Goal: Task Accomplishment & Management: Use online tool/utility

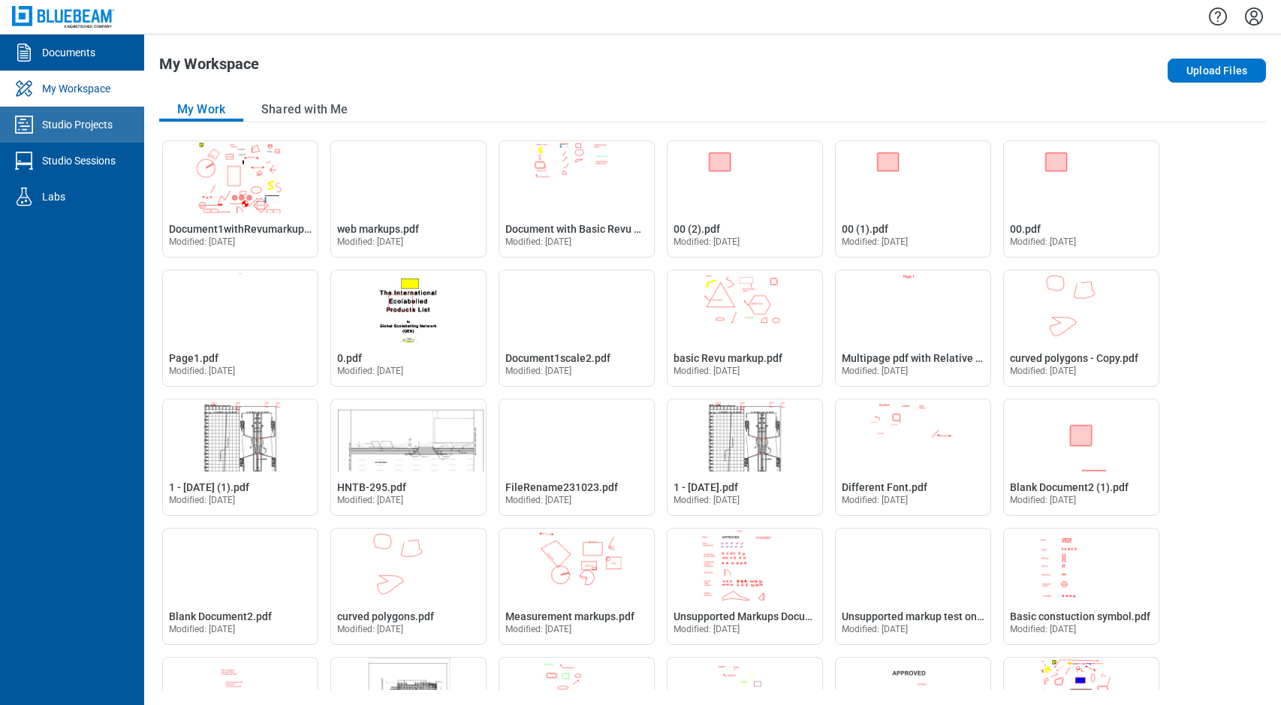
click at [86, 127] on div "Studio Projects" at bounding box center [77, 124] width 71 height 15
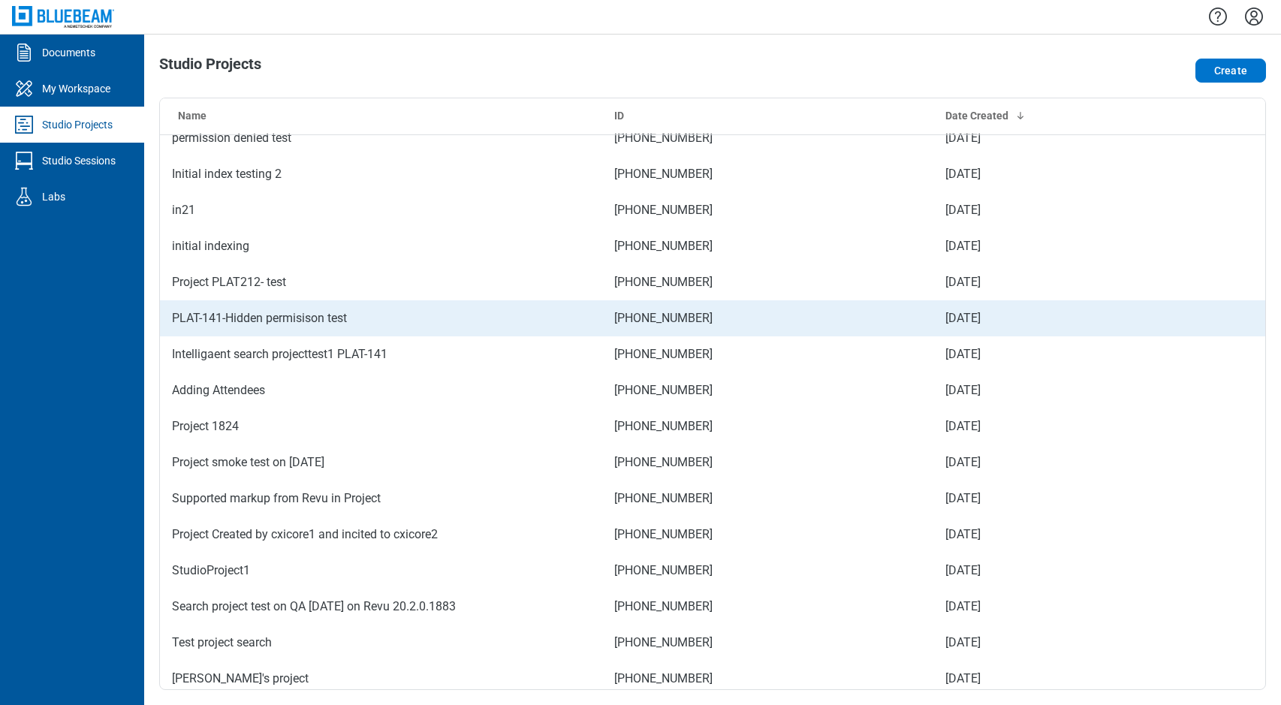
scroll to position [2272, 0]
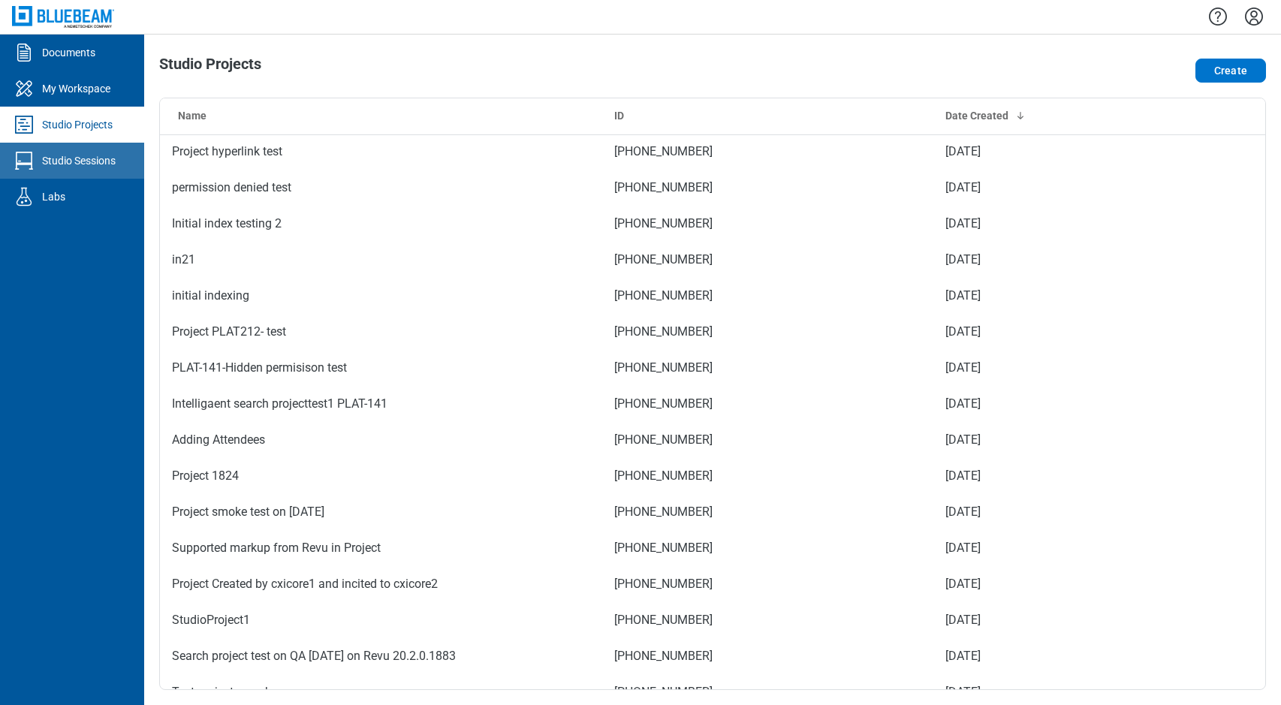
click at [106, 158] on div "Studio Sessions" at bounding box center [79, 160] width 74 height 15
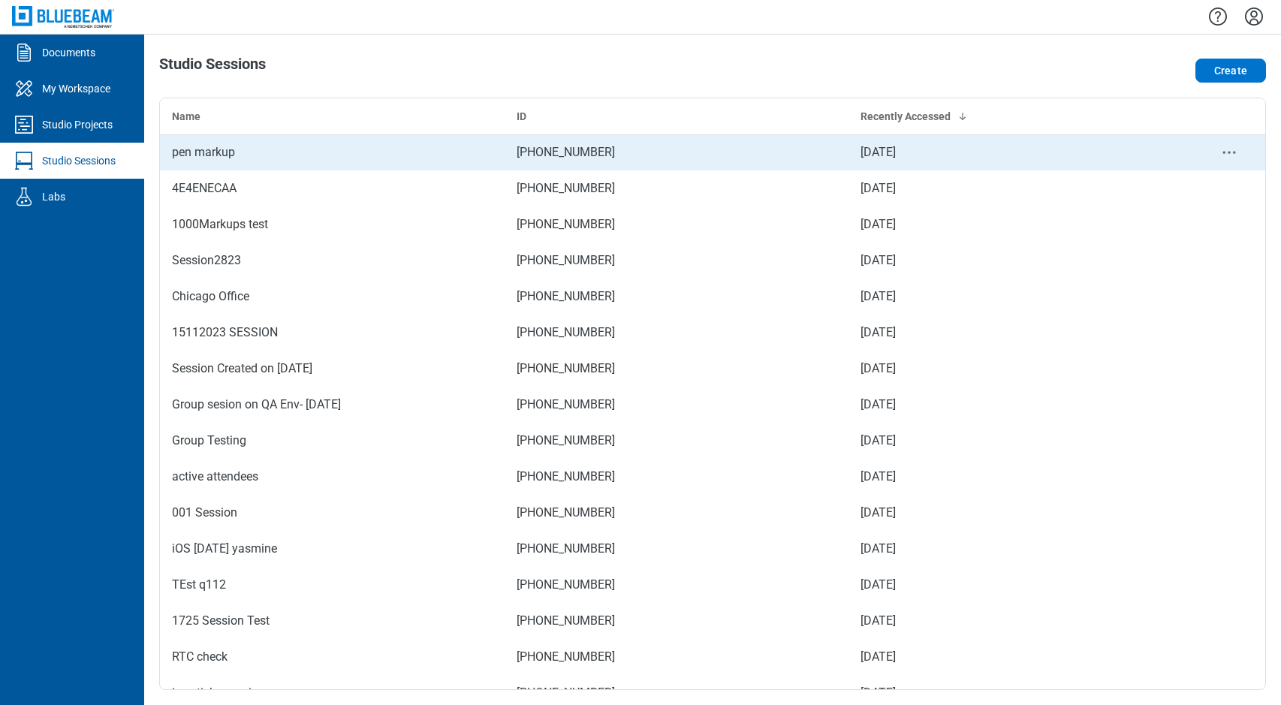
click at [225, 142] on td "pen markup" at bounding box center [332, 152] width 345 height 36
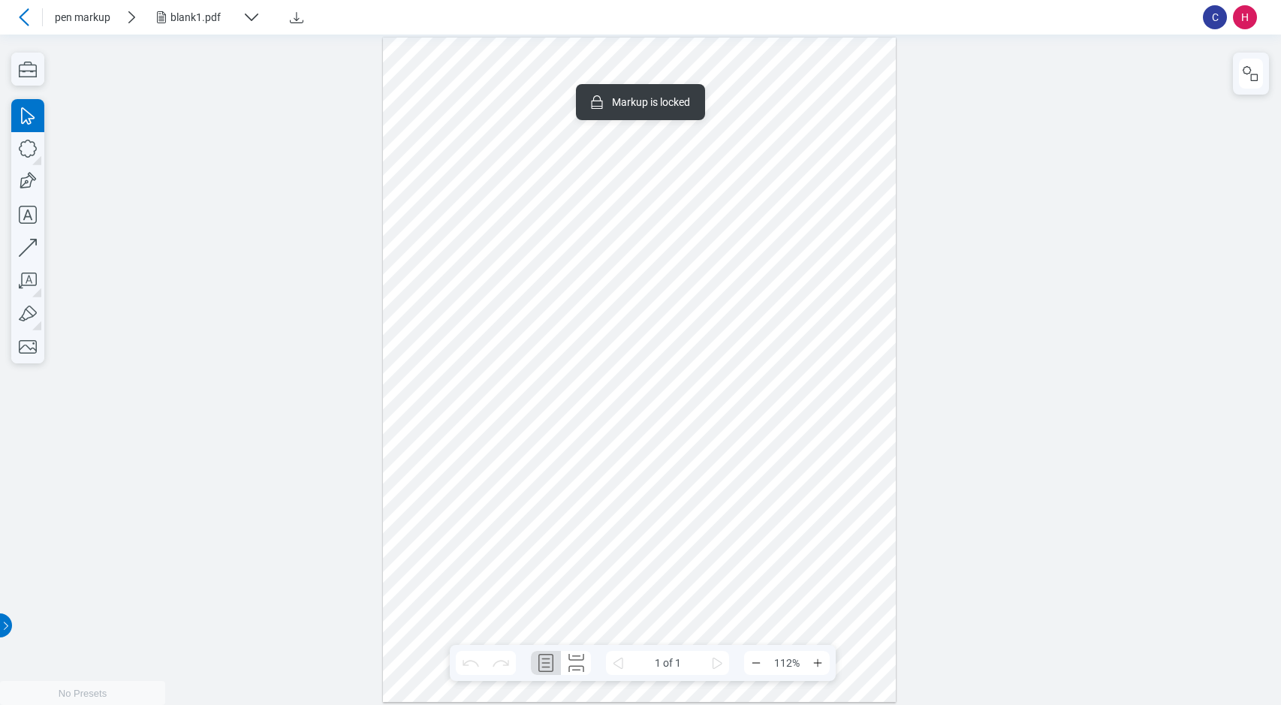
click at [560, 81] on div at bounding box center [640, 369] width 514 height 665
click at [669, 80] on div at bounding box center [640, 369] width 514 height 665
click at [439, 71] on div at bounding box center [640, 369] width 514 height 665
click at [20, 312] on div "Vector Pen Arrow Callout Highlighter" at bounding box center [27, 231] width 33 height 264
drag, startPoint x: 415, startPoint y: 175, endPoint x: 415, endPoint y: 240, distance: 65.3
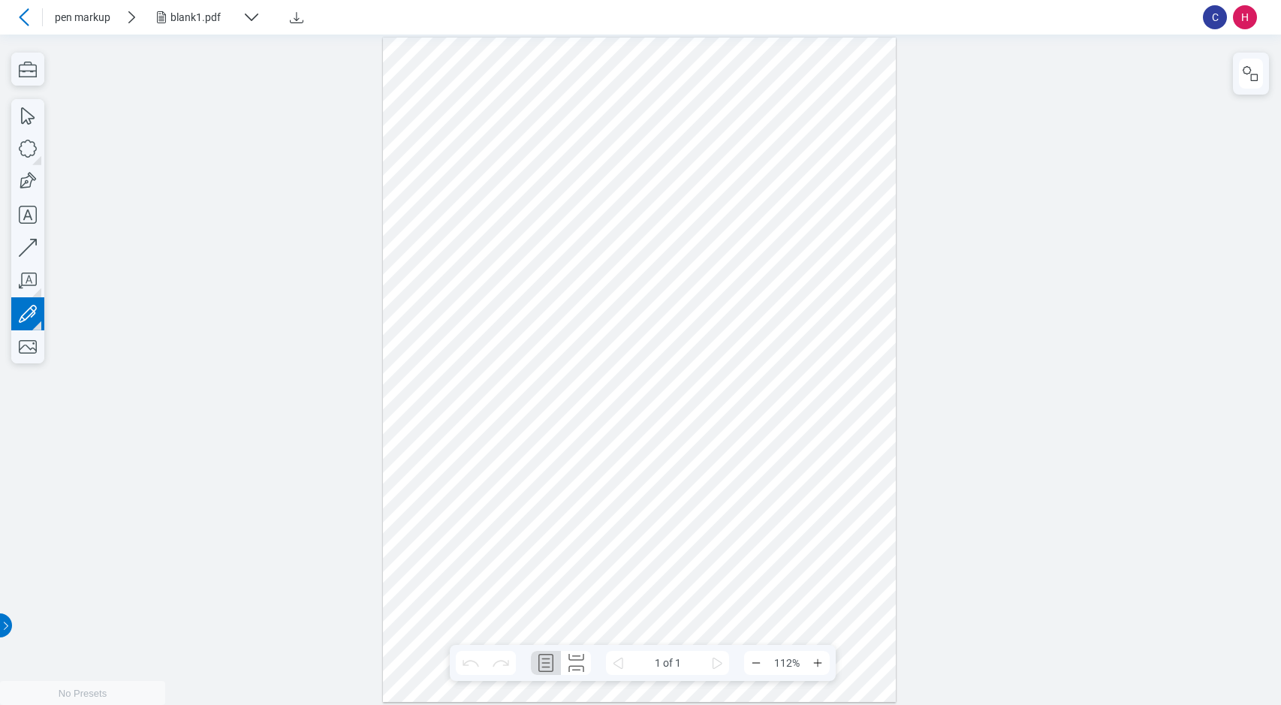
click at [415, 241] on div at bounding box center [640, 369] width 514 height 665
click at [20, 313] on icon "button" at bounding box center [27, 313] width 33 height 33
click at [29, 315] on icon "button" at bounding box center [28, 314] width 18 height 18
drag, startPoint x: 514, startPoint y: 182, endPoint x: 551, endPoint y: 228, distance: 58.3
click at [551, 228] on div at bounding box center [640, 369] width 514 height 665
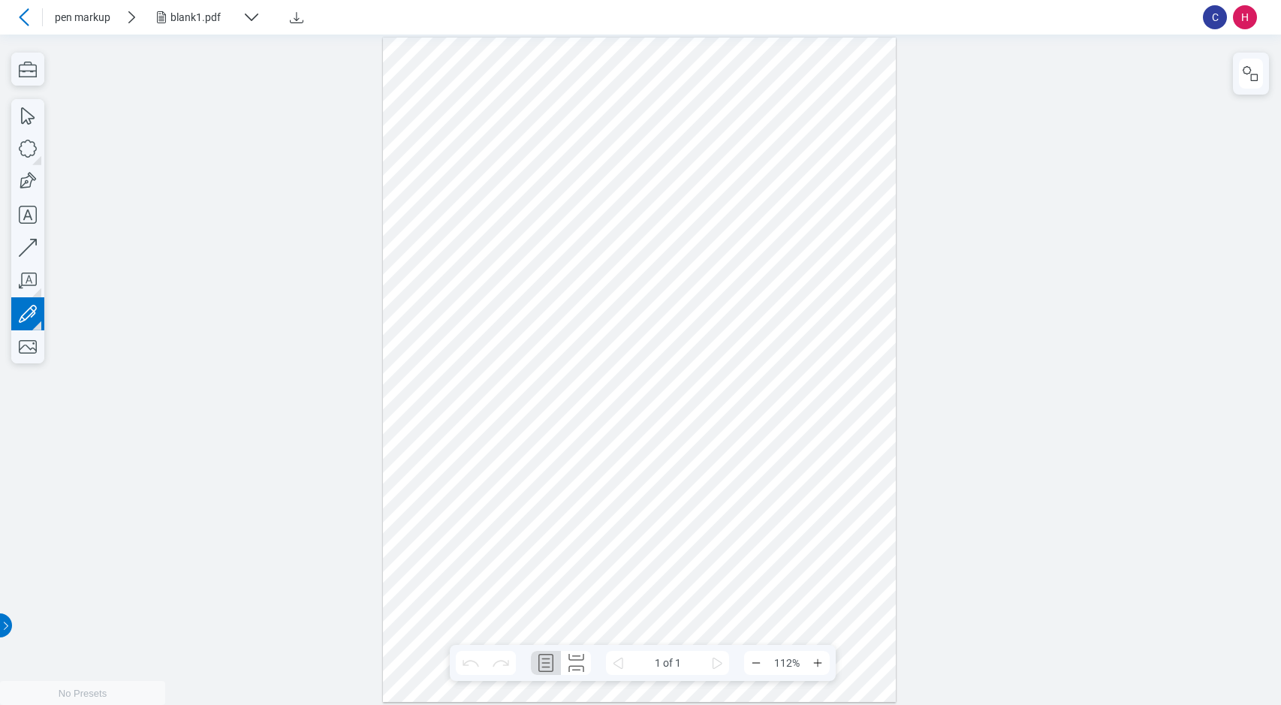
click at [28, 311] on icon "button" at bounding box center [27, 313] width 33 height 33
drag, startPoint x: 638, startPoint y: 179, endPoint x: 714, endPoint y: 188, distance: 77.0
click at [714, 188] on div at bounding box center [640, 369] width 514 height 665
click at [20, 312] on icon "button" at bounding box center [27, 313] width 33 height 33
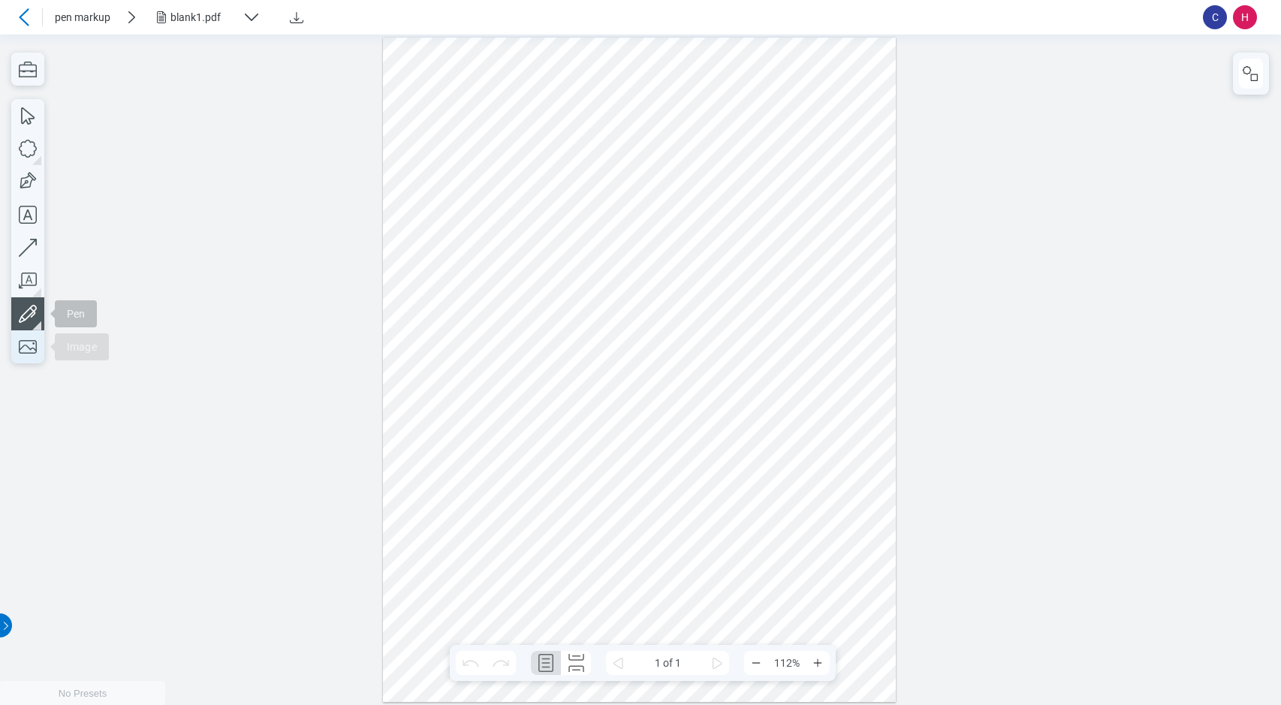
click at [26, 335] on icon "button" at bounding box center [27, 346] width 33 height 33
click at [21, 274] on icon "button" at bounding box center [27, 280] width 33 height 33
click at [26, 315] on icon "button" at bounding box center [27, 313] width 33 height 33
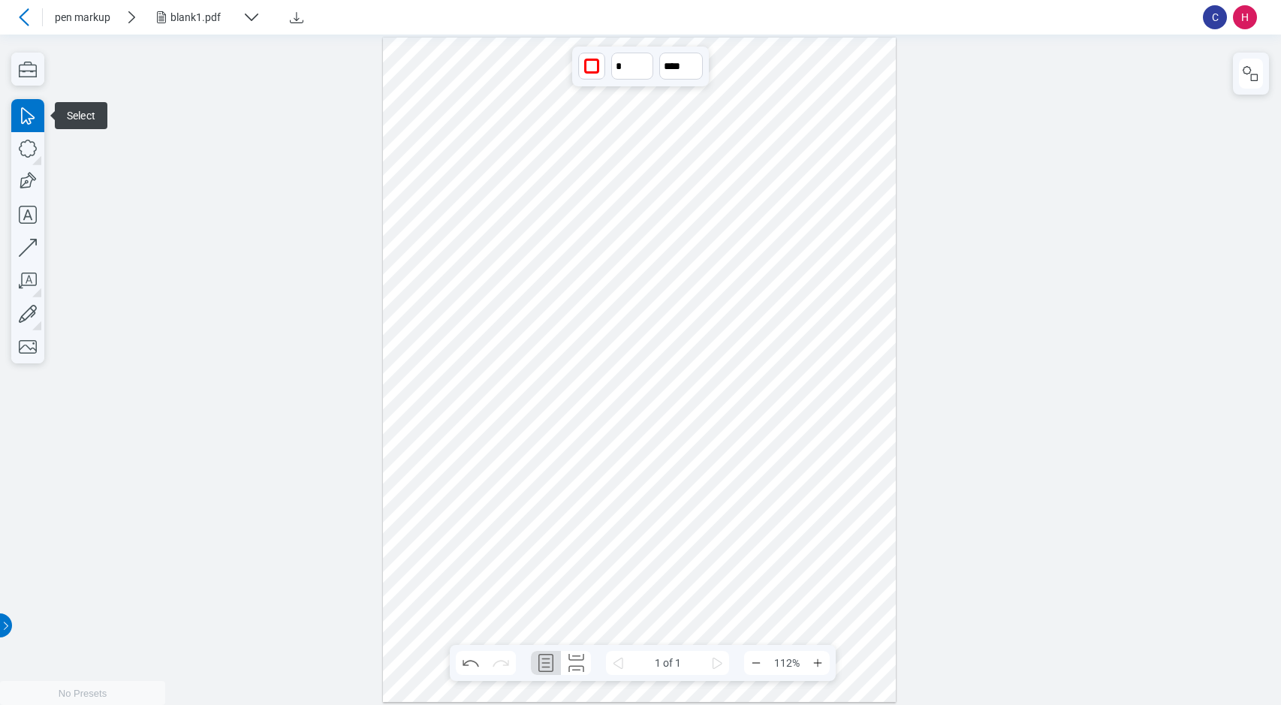
click at [551, 207] on div at bounding box center [640, 369] width 514 height 665
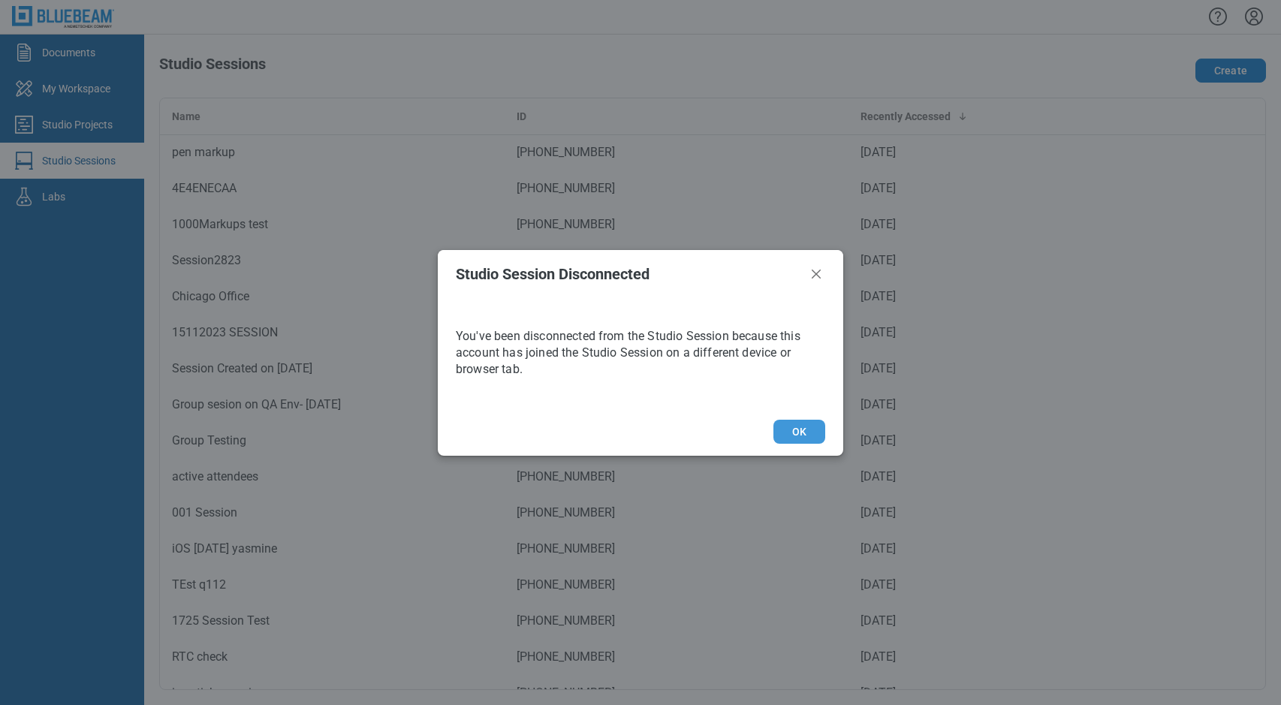
click at [792, 435] on button "OK" at bounding box center [800, 432] width 52 height 24
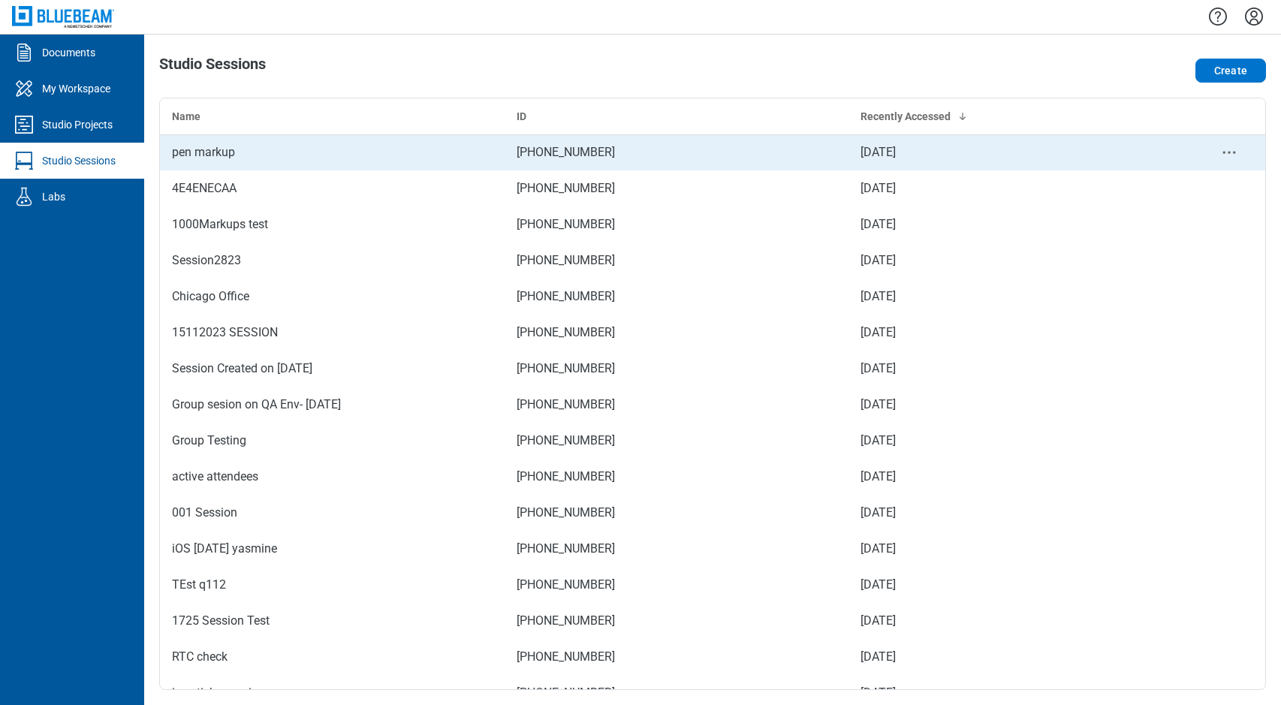
click at [255, 155] on div "pen markup" at bounding box center [332, 152] width 321 height 18
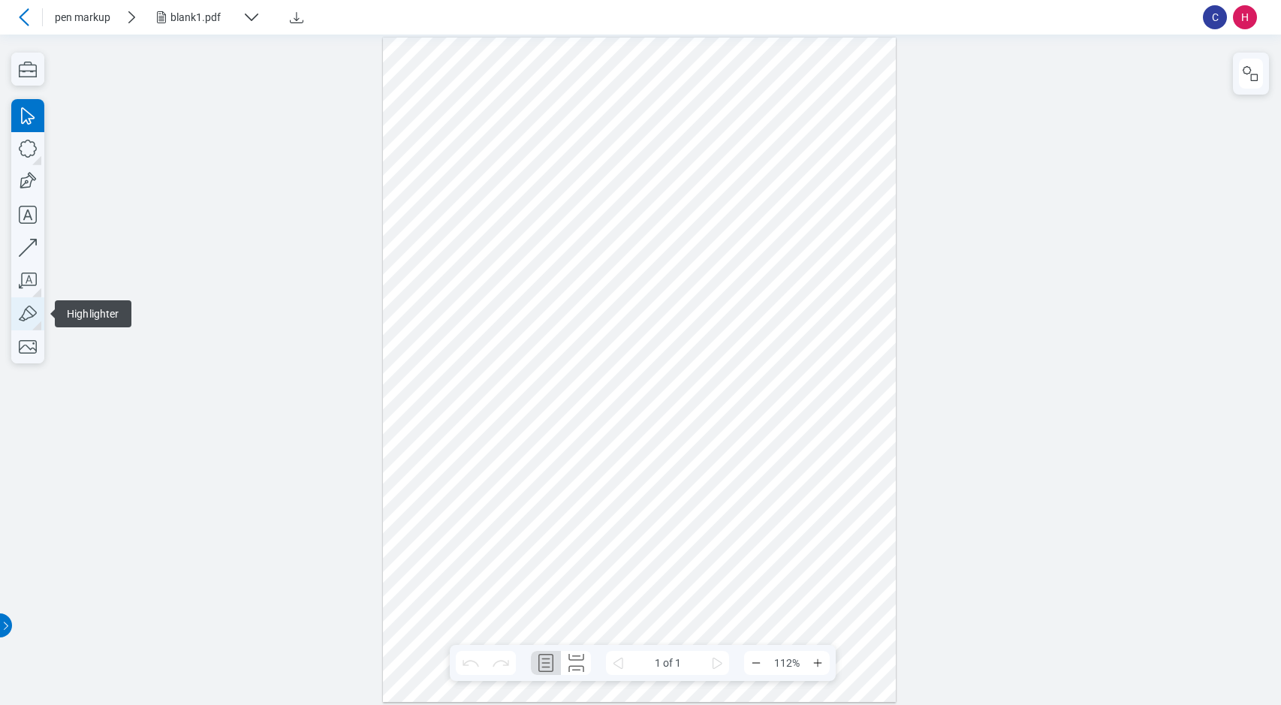
click at [32, 313] on icon "button" at bounding box center [27, 313] width 33 height 33
drag, startPoint x: 423, startPoint y: 315, endPoint x: 466, endPoint y: 394, distance: 89.1
click at [466, 395] on div at bounding box center [640, 369] width 514 height 665
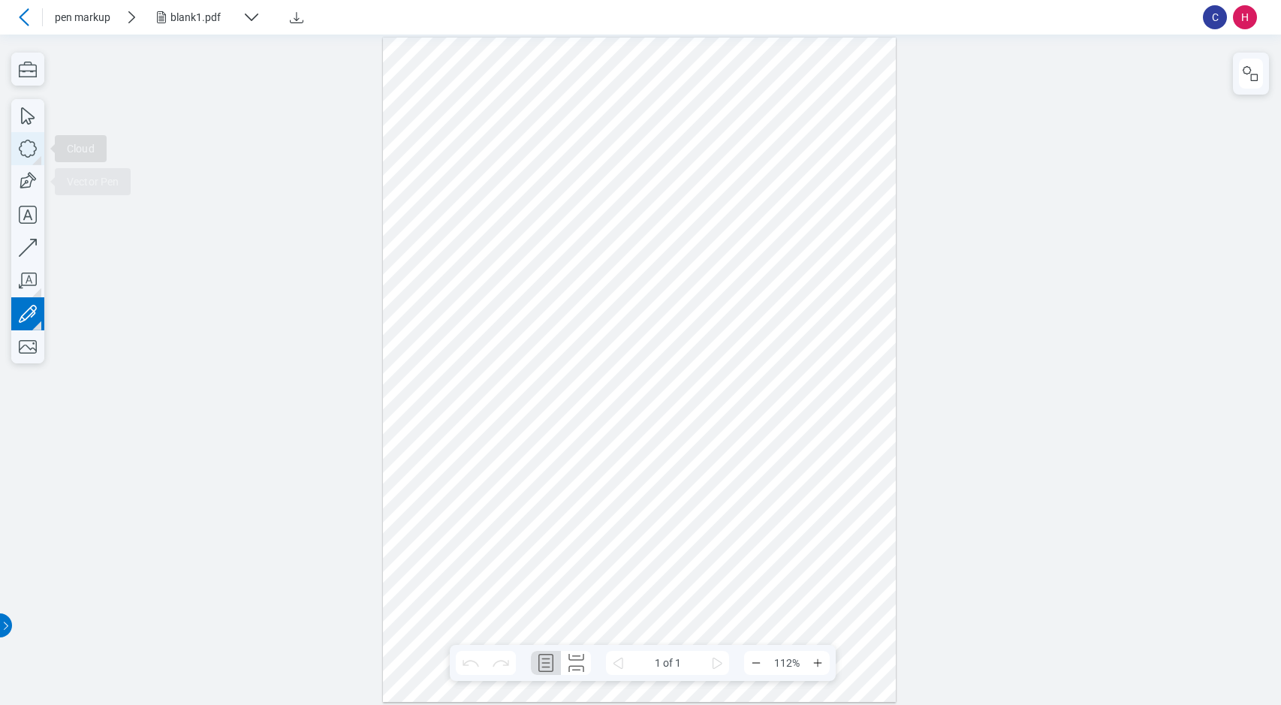
click at [25, 146] on icon "button" at bounding box center [27, 148] width 33 height 33
click at [33, 318] on icon "button" at bounding box center [27, 313] width 33 height 33
drag, startPoint x: 586, startPoint y: 321, endPoint x: 586, endPoint y: 390, distance: 69.1
click at [586, 390] on div at bounding box center [640, 369] width 514 height 665
click at [29, 282] on icon "button" at bounding box center [27, 280] width 33 height 33
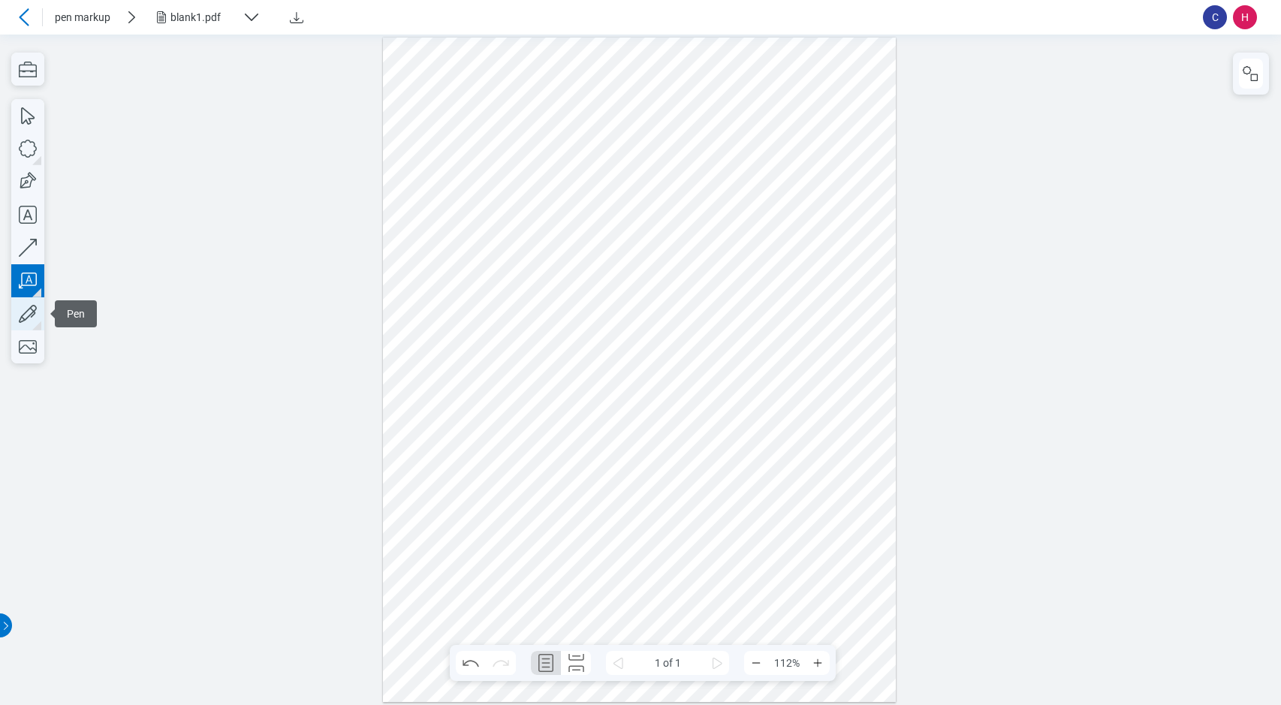
click at [28, 312] on icon "button" at bounding box center [27, 313] width 33 height 33
drag, startPoint x: 676, startPoint y: 321, endPoint x: 741, endPoint y: 324, distance: 64.7
click at [741, 324] on div at bounding box center [640, 369] width 514 height 665
click at [37, 280] on icon "button" at bounding box center [28, 281] width 18 height 16
